Goal: Navigation & Orientation: Understand site structure

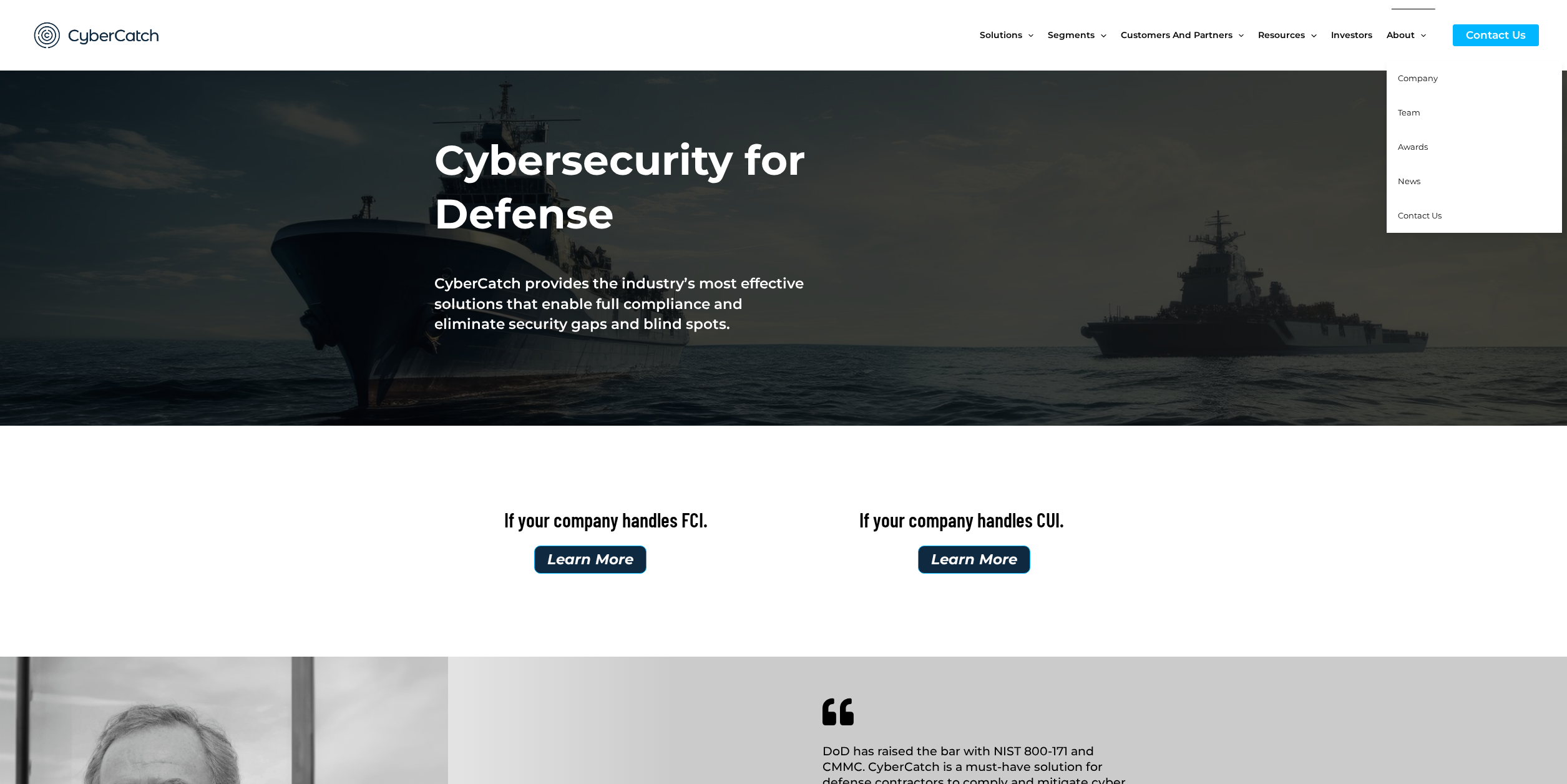
click at [1413, 109] on span "Team" at bounding box center [1409, 112] width 23 height 10
click at [1423, 82] on span "Company" at bounding box center [1418, 78] width 40 height 10
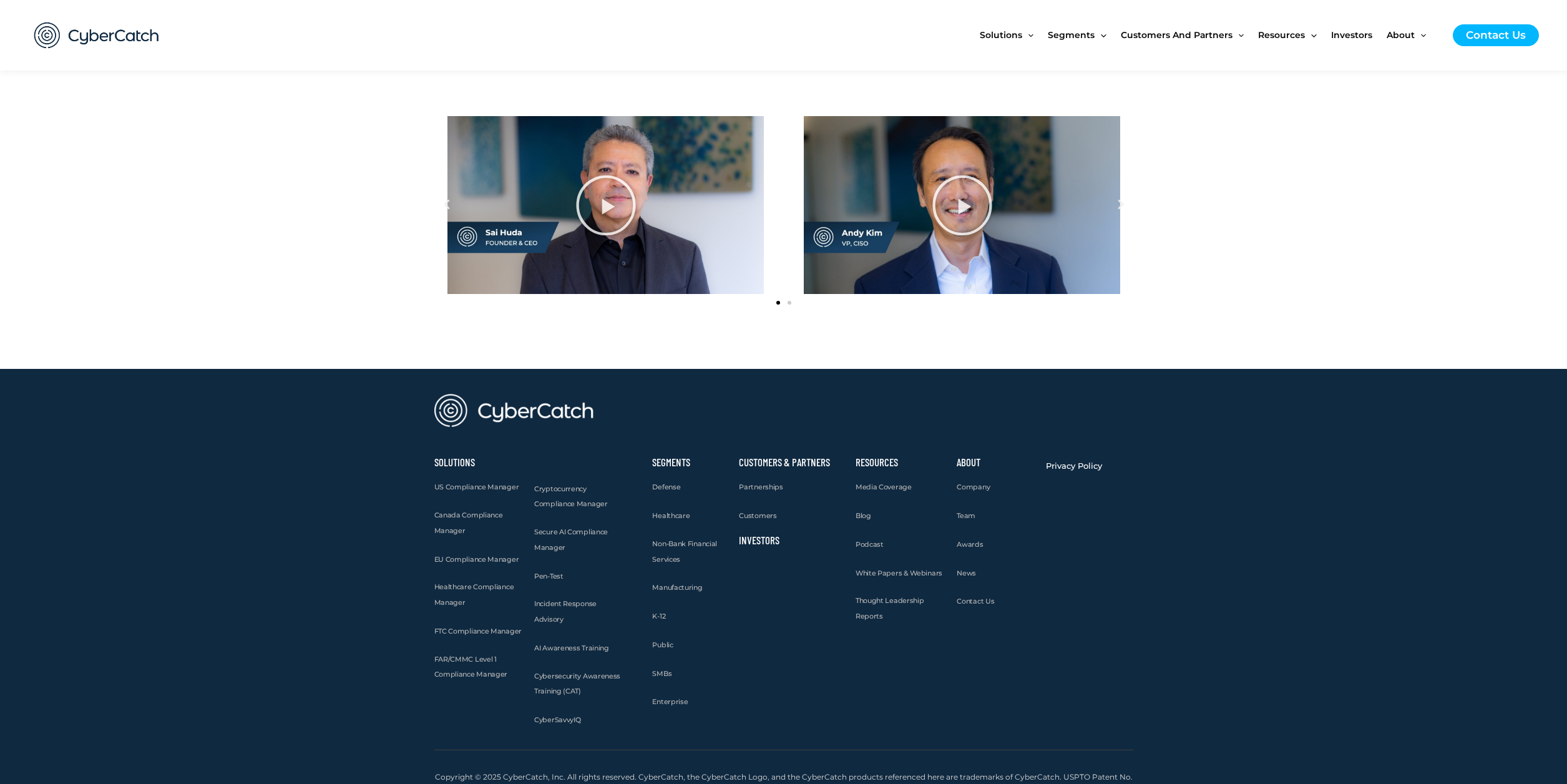
scroll to position [1452, 0]
click at [968, 540] on span "Awards" at bounding box center [969, 544] width 26 height 9
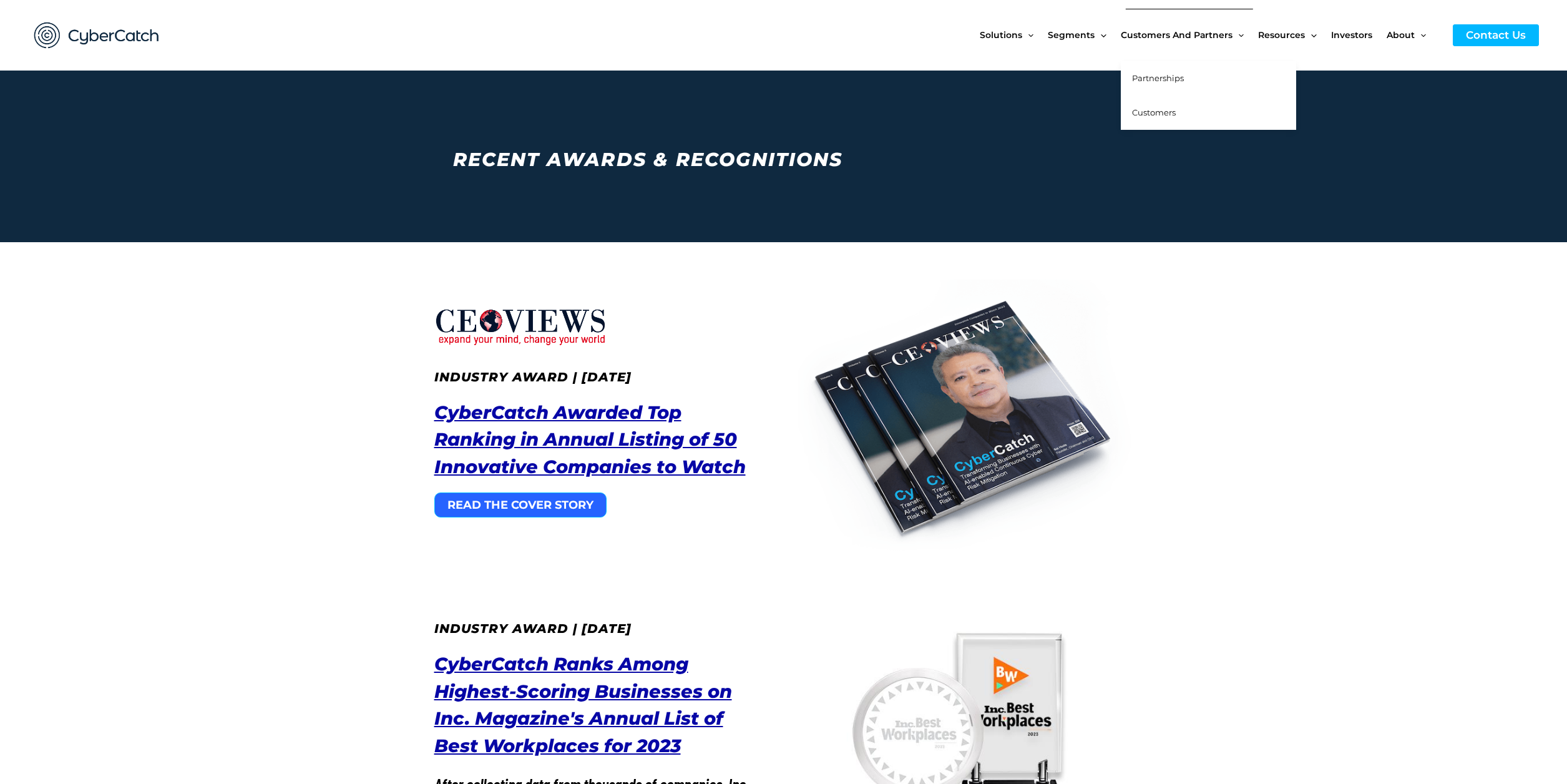
click at [1170, 76] on span "Partnerships" at bounding box center [1158, 78] width 52 height 10
